Goal: Navigation & Orientation: Find specific page/section

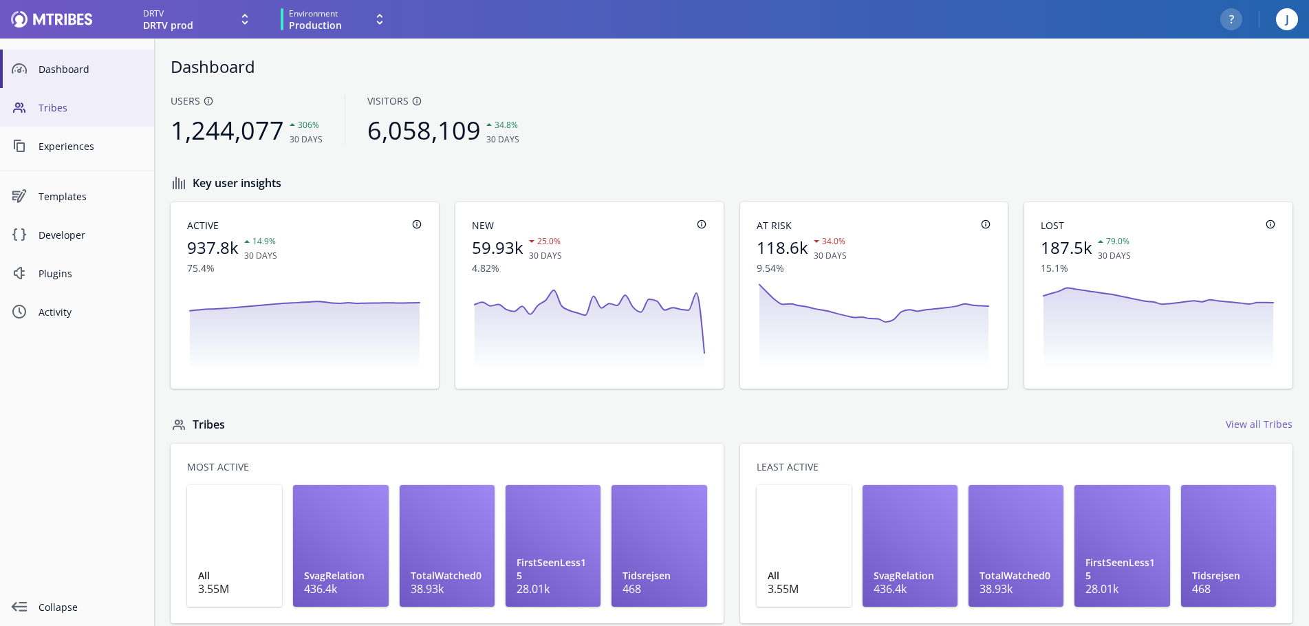
click at [67, 116] on link "Tribes" at bounding box center [77, 107] width 154 height 39
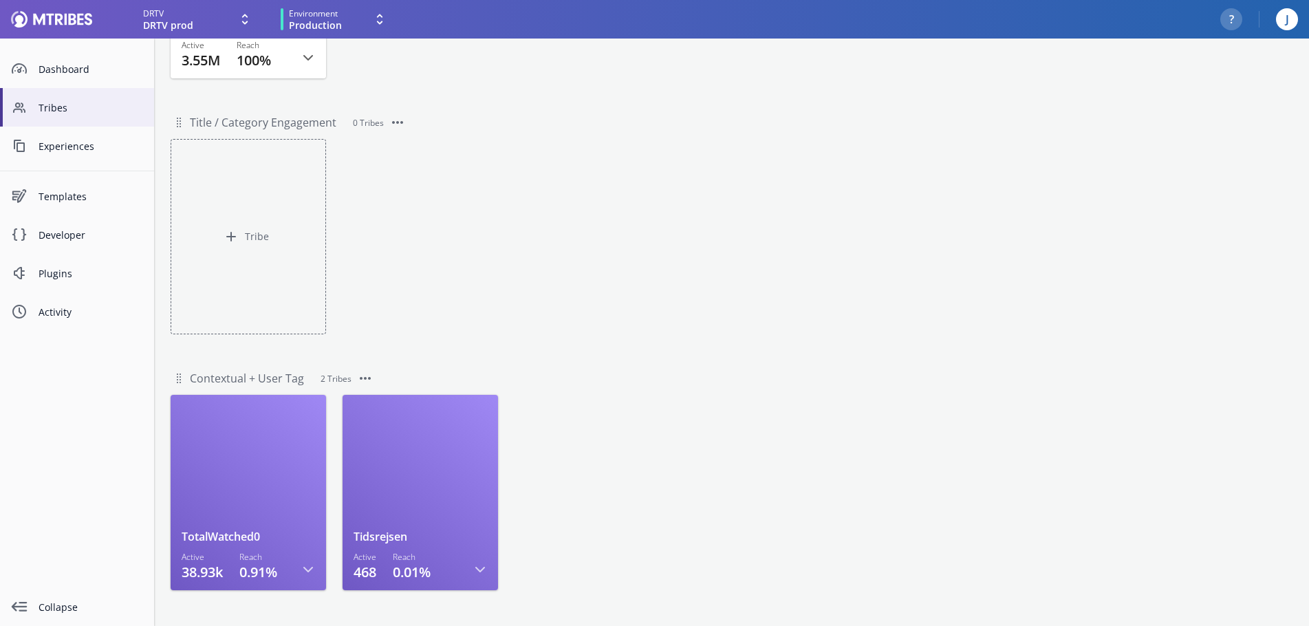
scroll to position [508, 0]
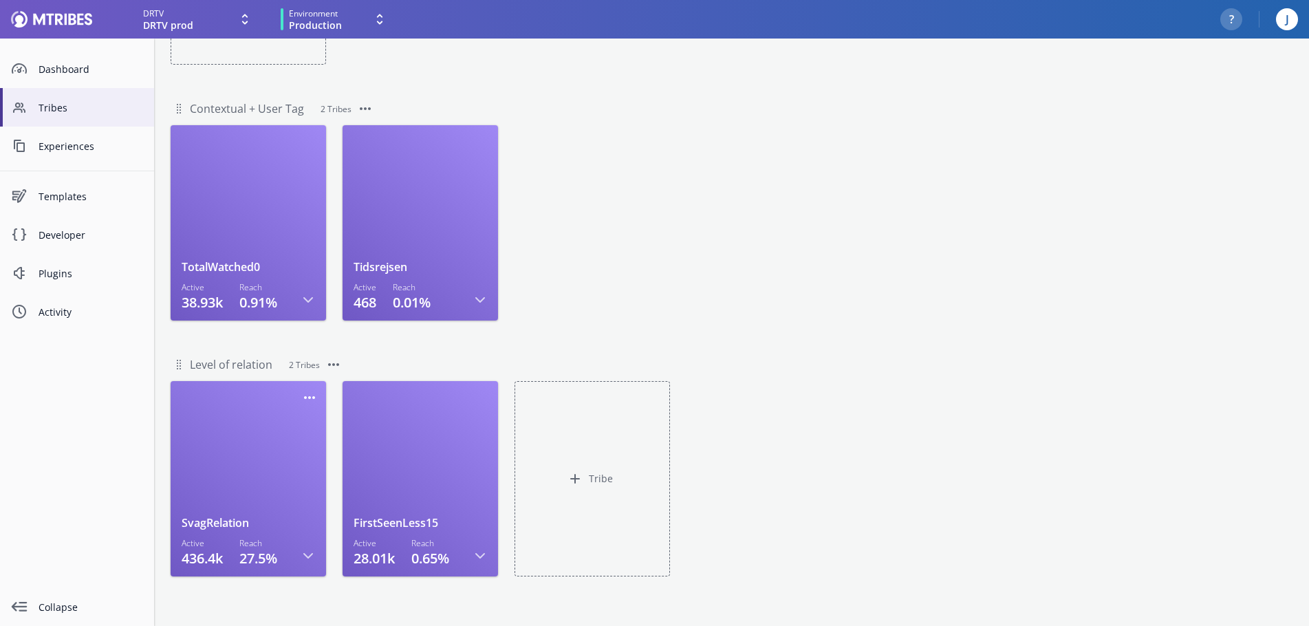
click at [266, 438] on div at bounding box center [248, 453] width 133 height 123
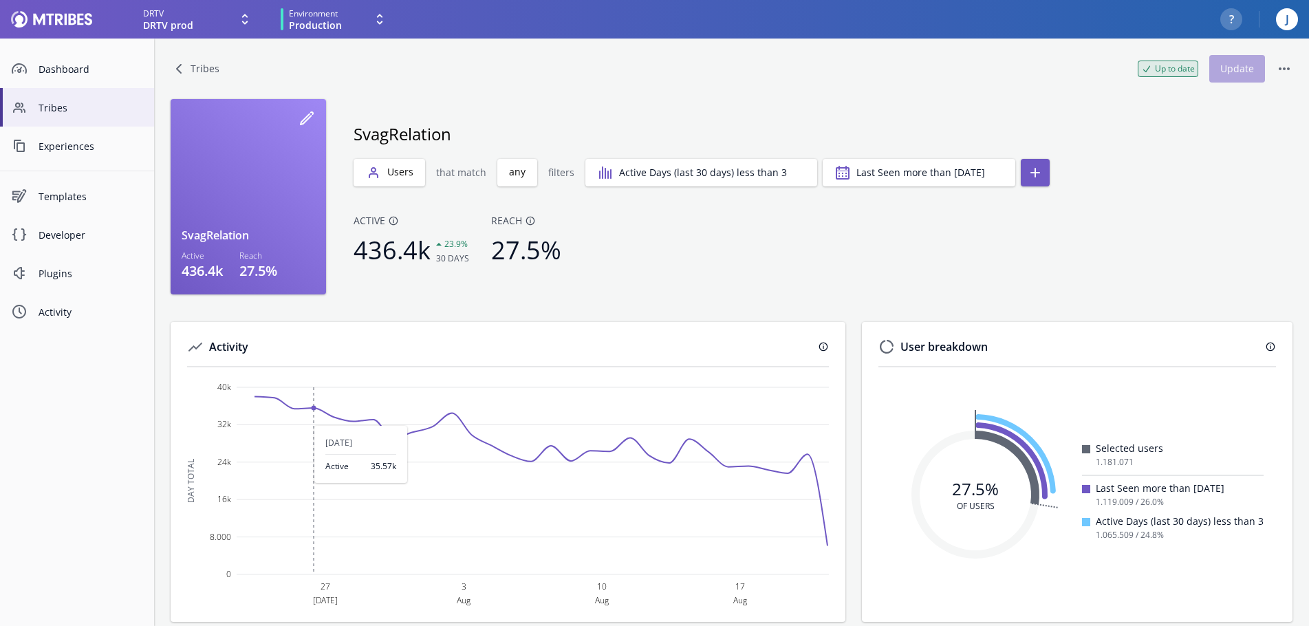
scroll to position [12, 0]
